Goal: Obtain resource: Obtain resource

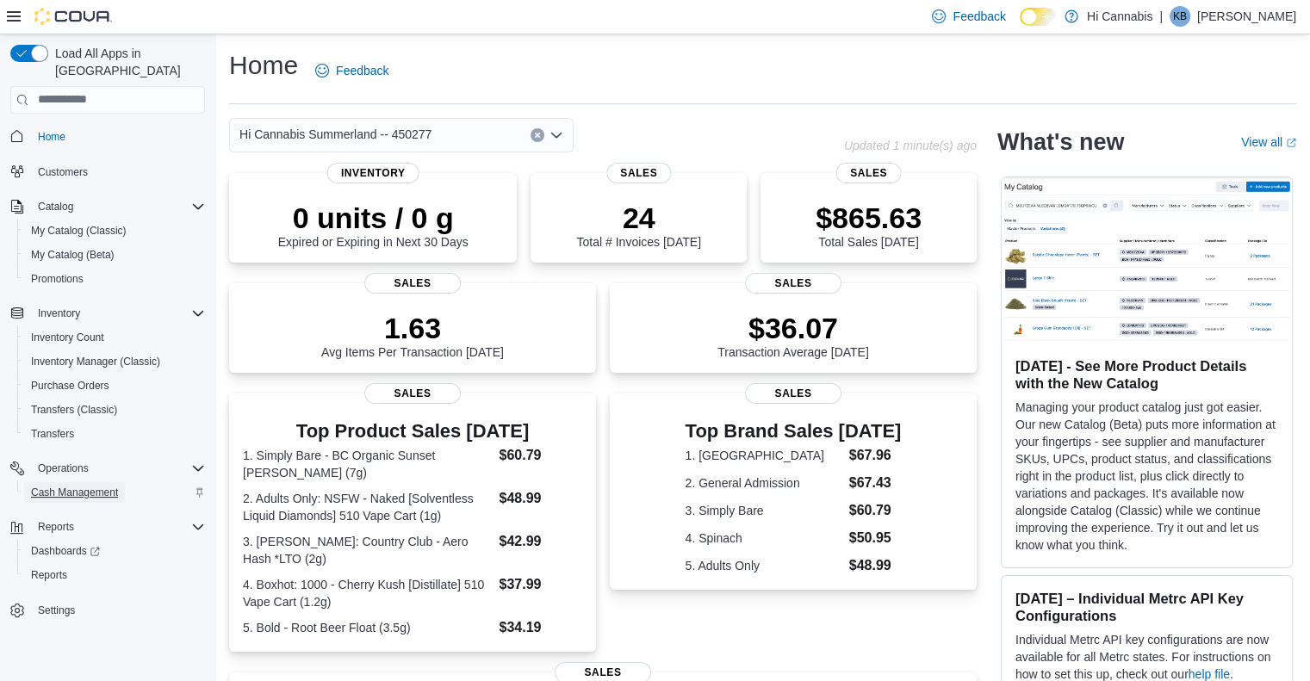
click at [81, 486] on span "Cash Management" at bounding box center [74, 493] width 87 height 14
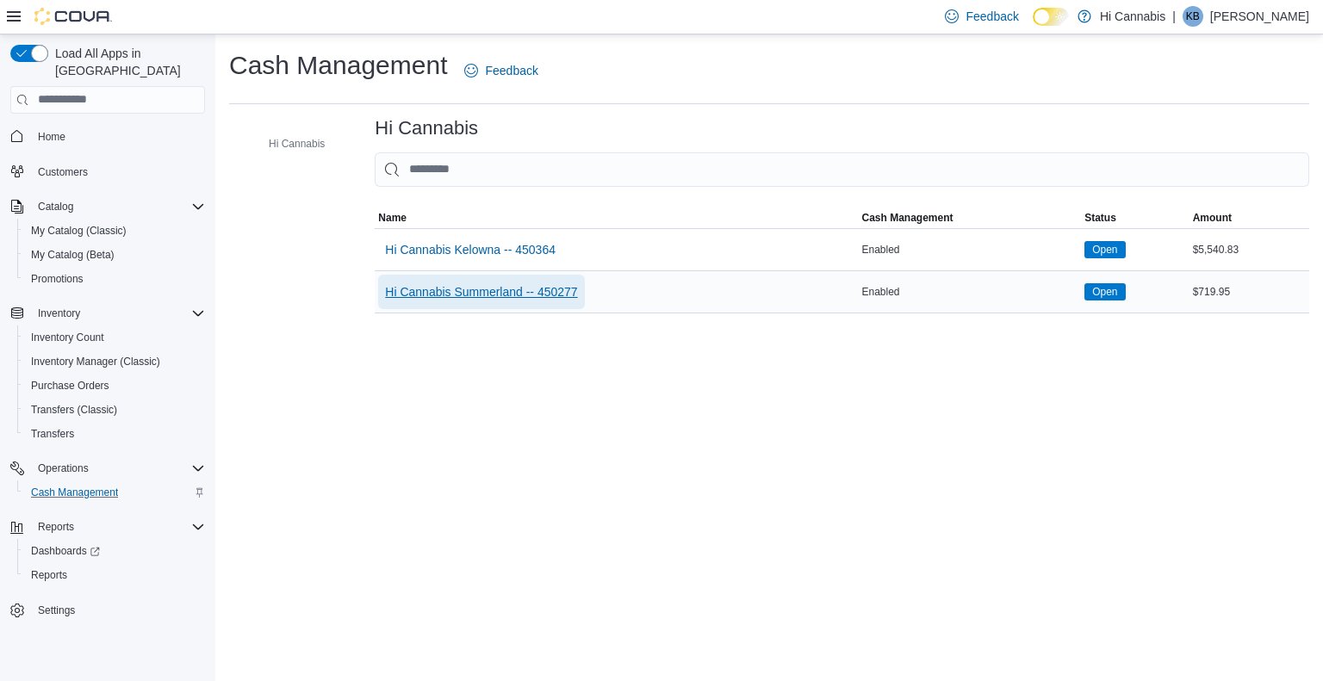
click at [506, 285] on span "Hi Cannabis Summerland -- 450277" at bounding box center [481, 291] width 192 height 17
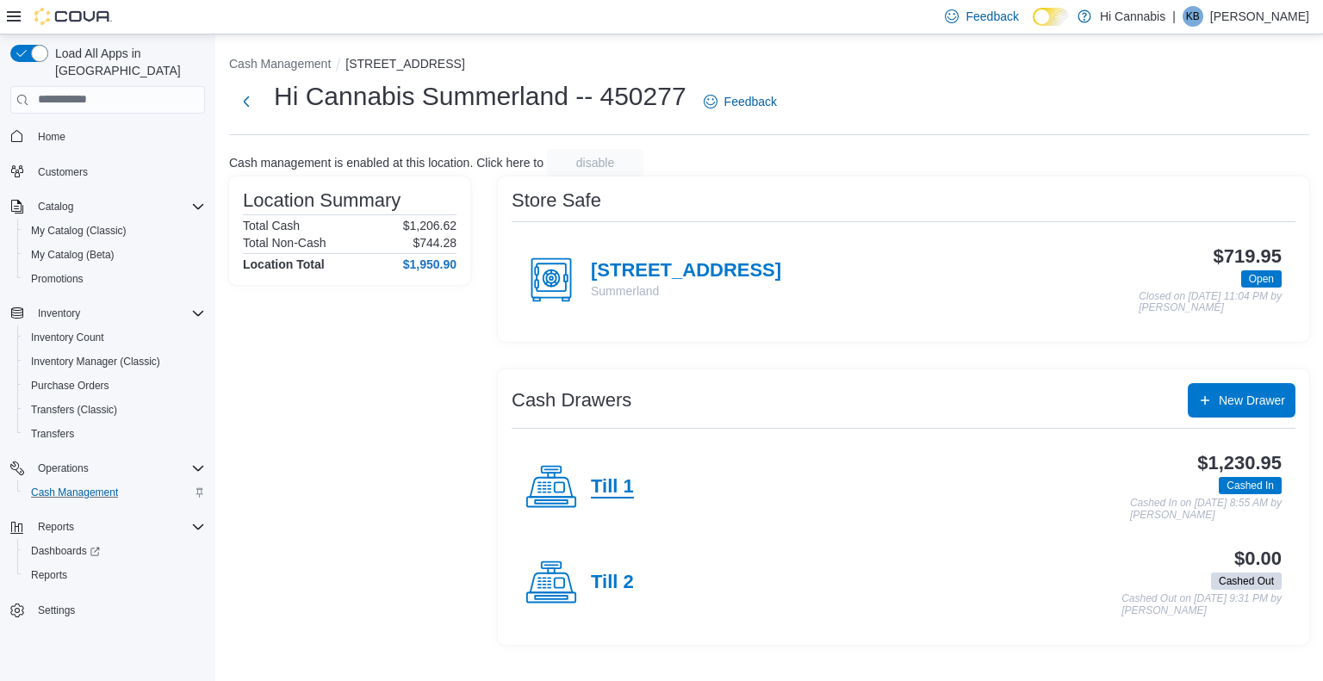
click at [612, 486] on h4 "Till 1" at bounding box center [612, 487] width 43 height 22
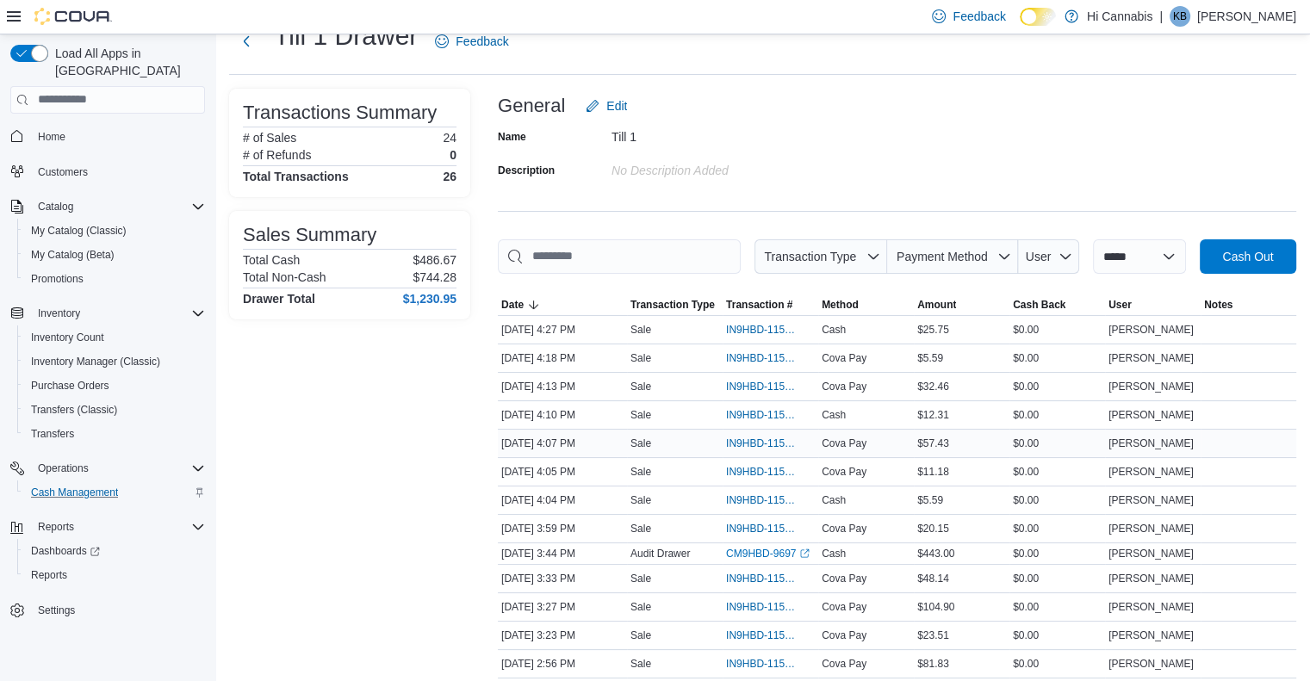
scroll to position [86, 0]
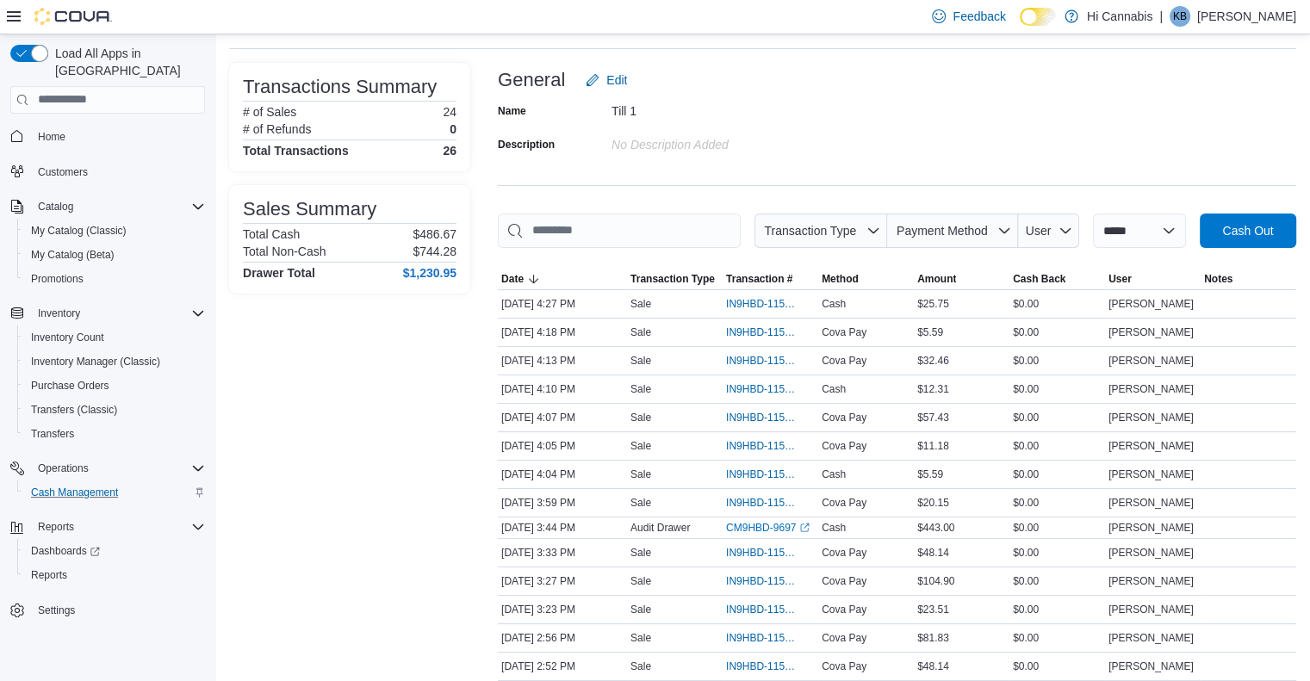
click at [371, 417] on div "Transactions Summary # of Sales 24 # of Refunds 0 Total Transactions 26 Sales S…" at bounding box center [349, 577] width 241 height 1028
click at [58, 568] on span "Reports" at bounding box center [49, 575] width 36 height 14
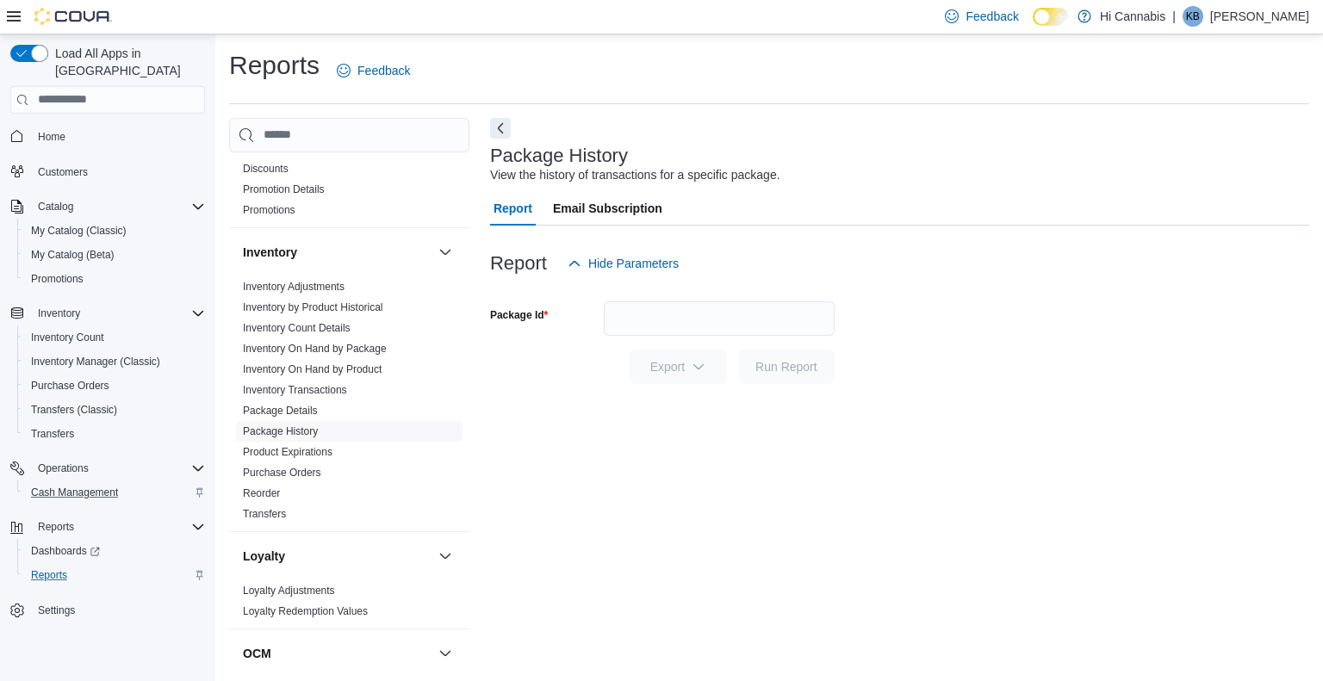
scroll to position [431, 0]
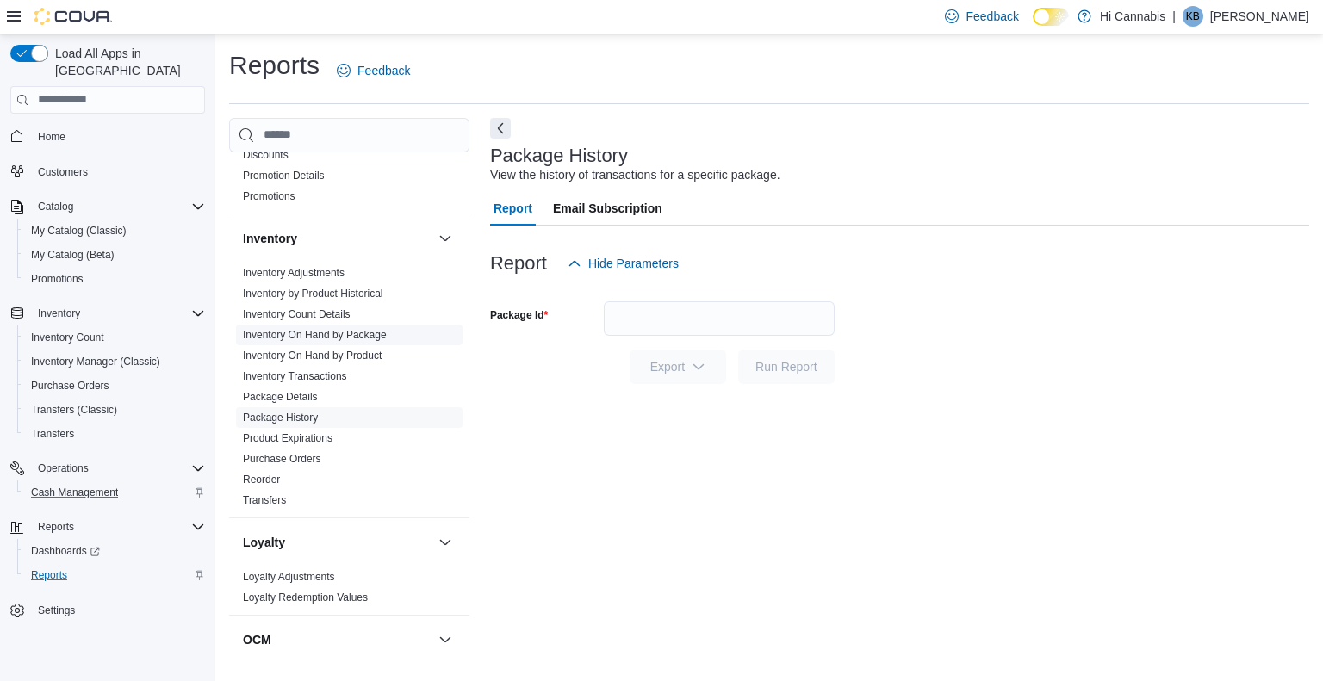
click at [351, 330] on link "Inventory On Hand by Package" at bounding box center [315, 335] width 144 height 12
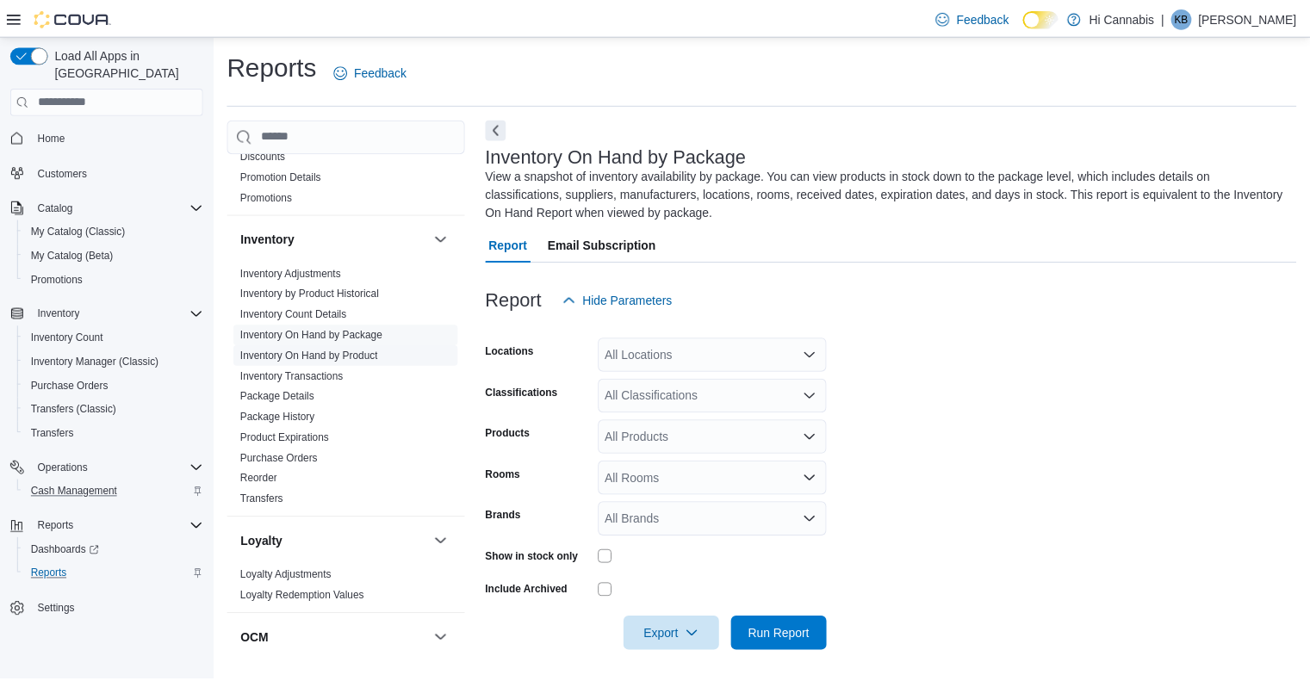
scroll to position [5, 0]
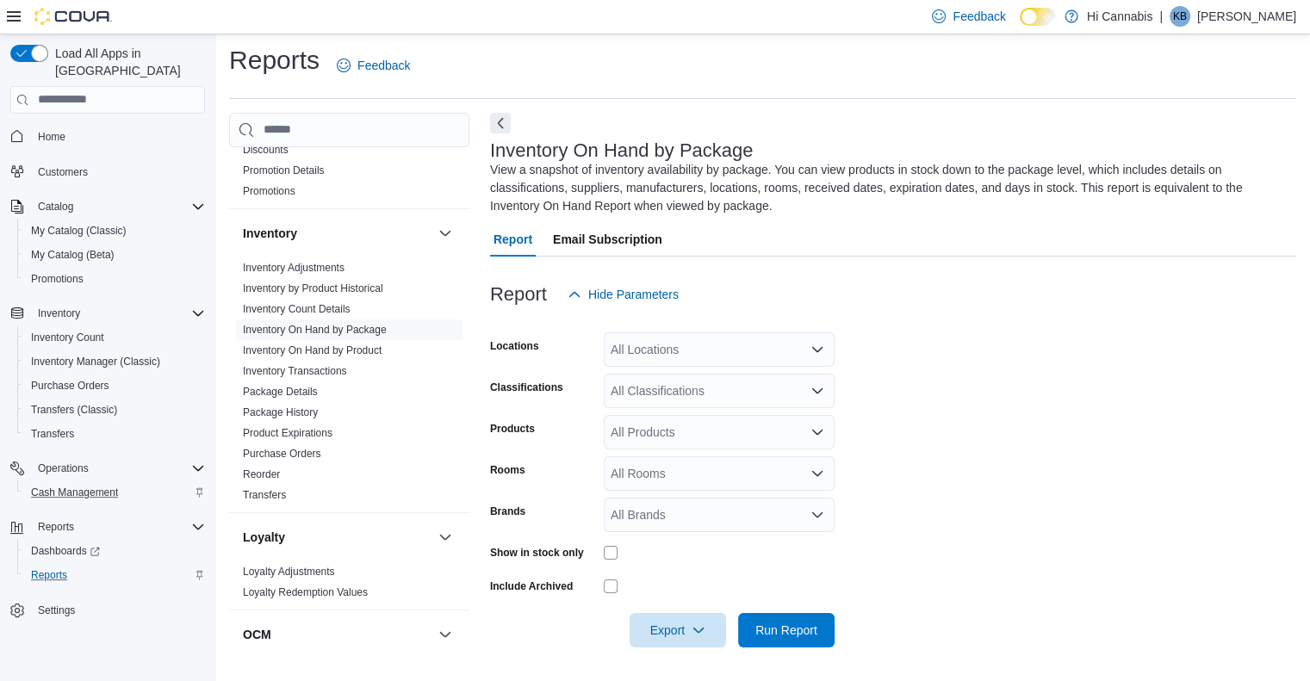
click at [710, 337] on div "All Locations" at bounding box center [719, 349] width 231 height 34
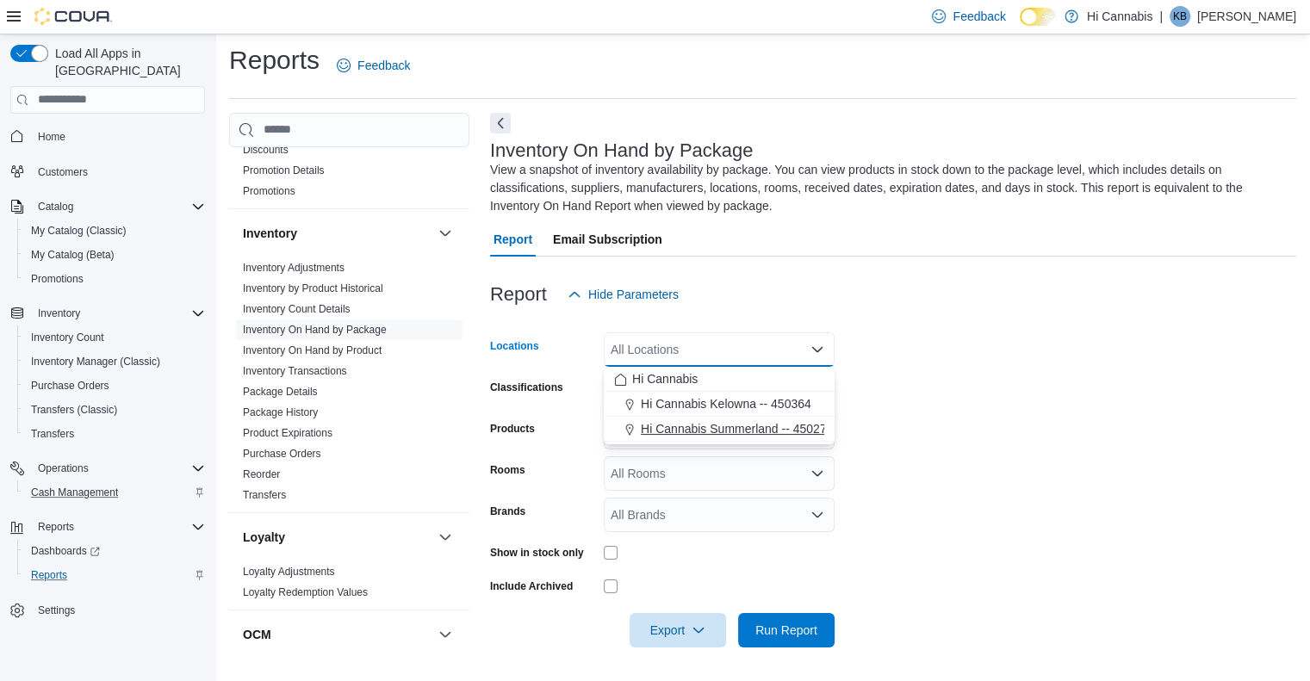
click at [693, 426] on span "Hi Cannabis Summerland -- 450277" at bounding box center [737, 428] width 192 height 17
click at [978, 401] on form "Locations Hi Cannabis [GEOGRAPHIC_DATA] -- 450277 Combo box. Selected. Hi Canna…" at bounding box center [893, 480] width 806 height 336
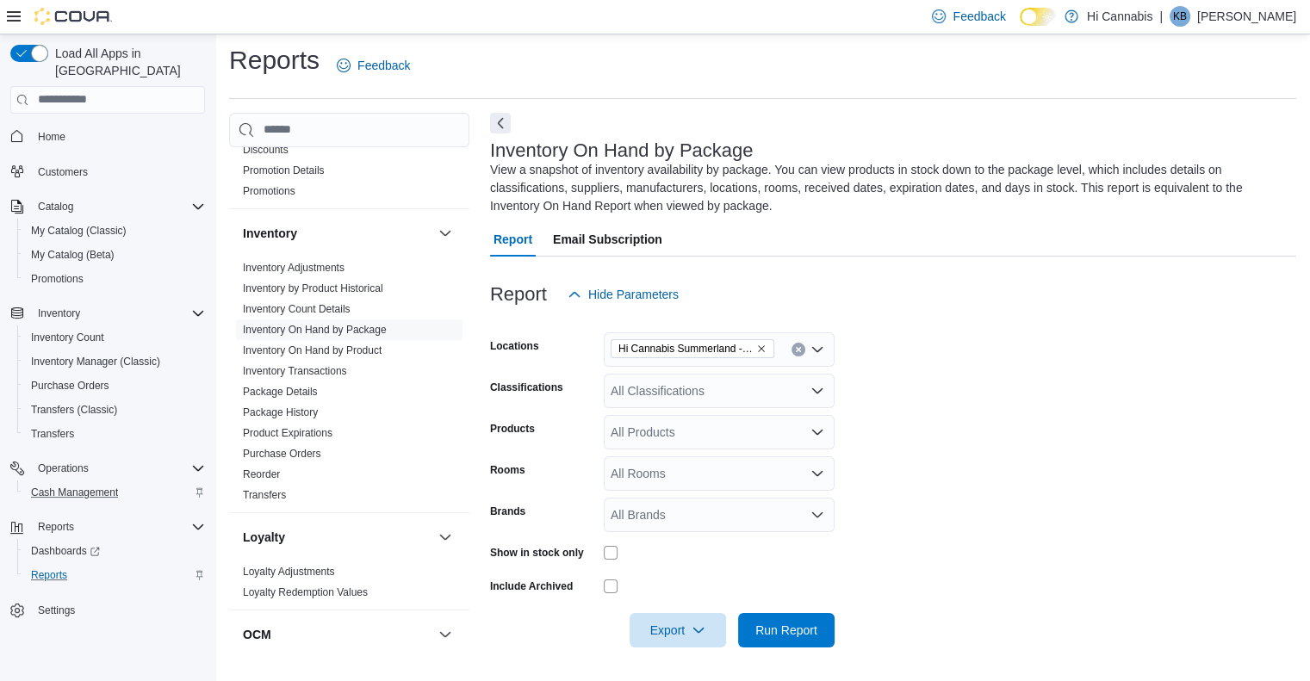
click at [685, 388] on div "All Classifications" at bounding box center [719, 391] width 231 height 34
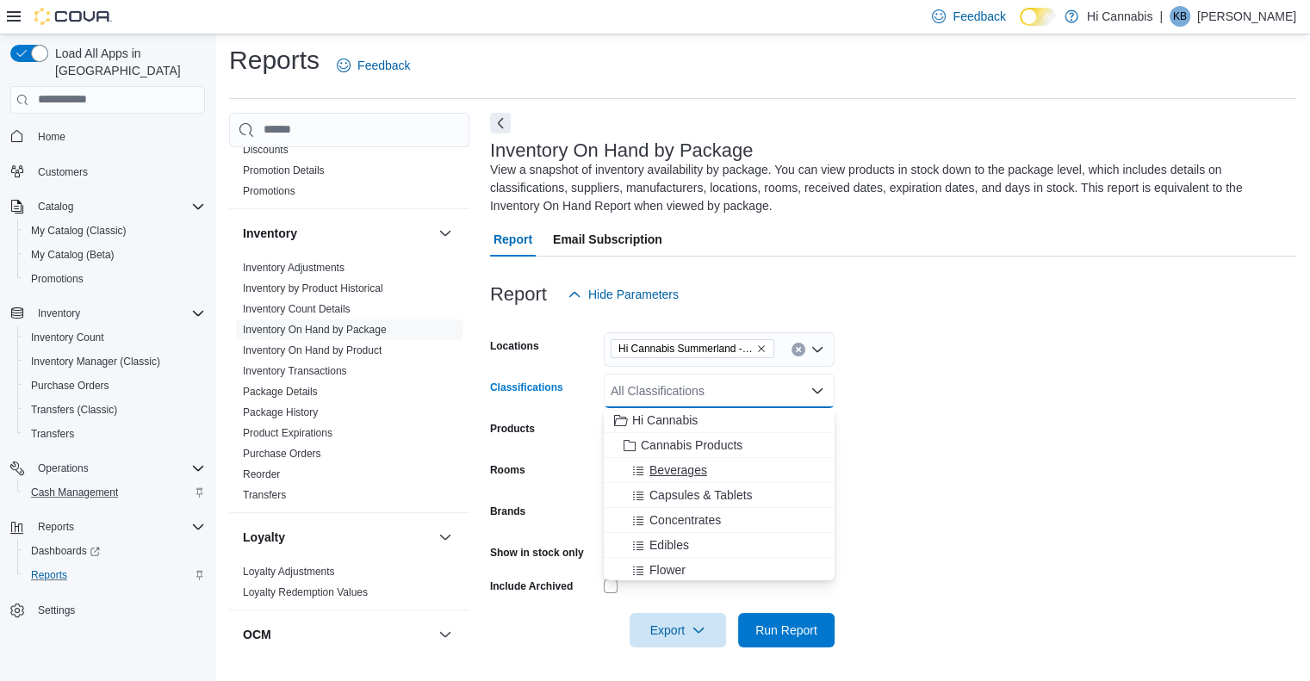
click at [689, 471] on span "Beverages" at bounding box center [678, 470] width 58 height 17
click at [977, 438] on form "Locations Hi Cannabis Summerland -- 450277 Classifications Beverages Combo box.…" at bounding box center [893, 480] width 806 height 336
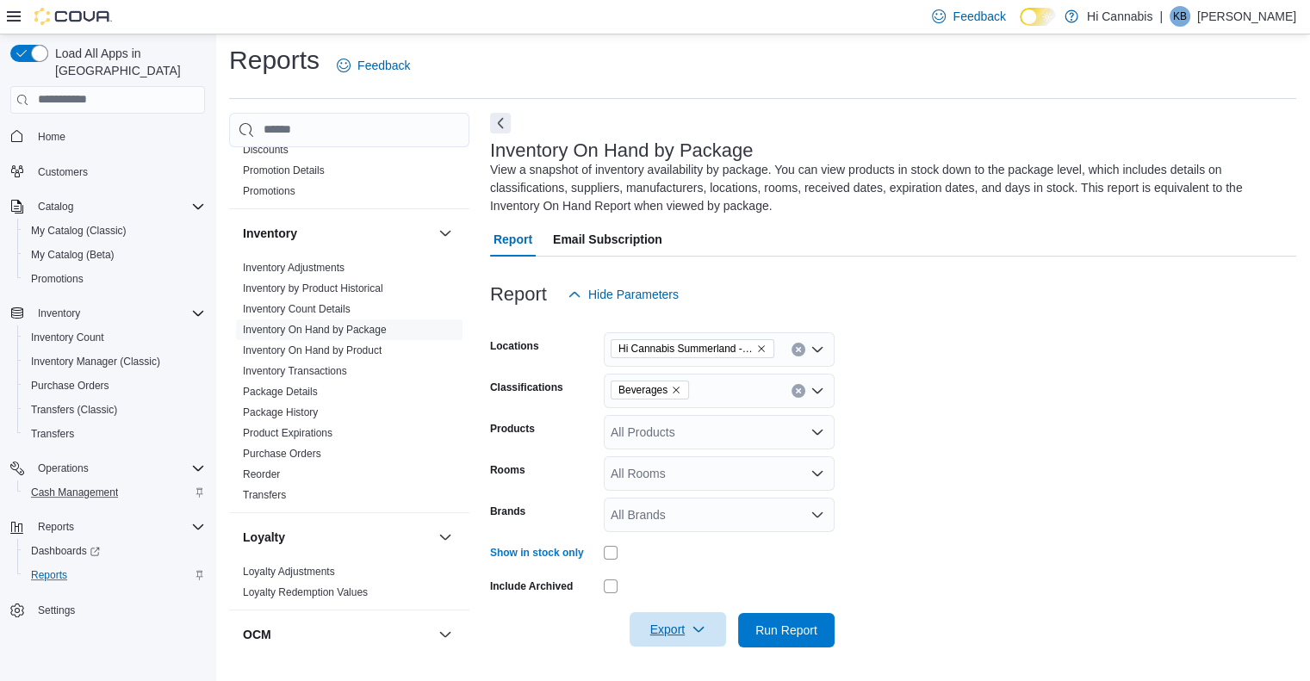
click at [653, 623] on span "Export" at bounding box center [678, 629] width 76 height 34
click at [678, 517] on span "Export to Excel" at bounding box center [679, 524] width 77 height 14
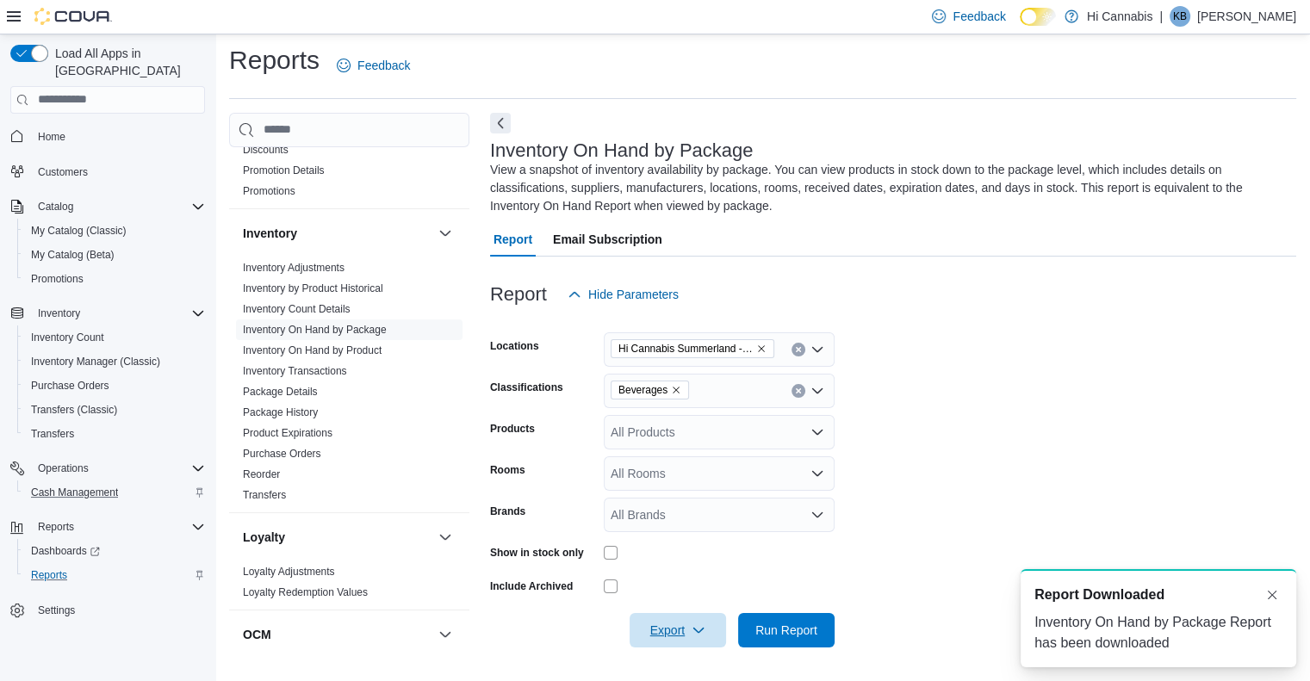
scroll to position [0, 0]
